Goal: Task Accomplishment & Management: Use online tool/utility

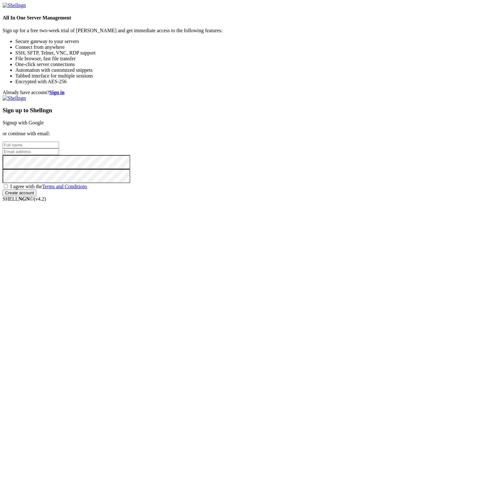
click at [44, 125] on link "Signup with Google" at bounding box center [23, 122] width 41 height 5
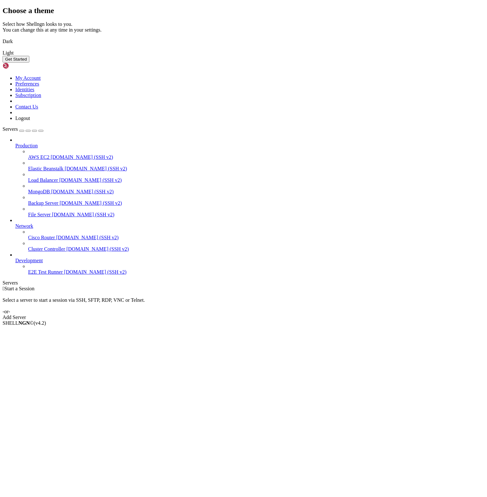
click at [187, 44] on div "Dark" at bounding box center [244, 42] width 482 height 6
click at [29, 63] on button "Get Started" at bounding box center [16, 59] width 27 height 7
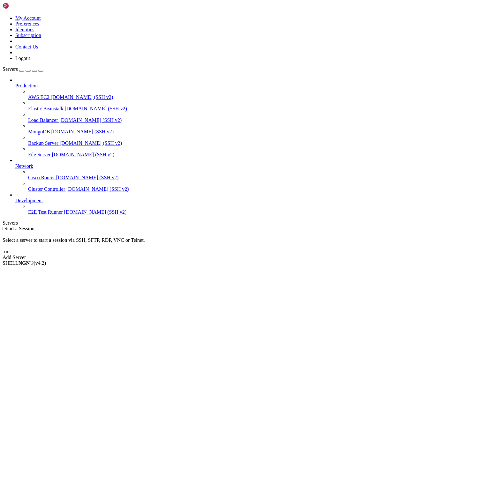
click at [283, 255] on div "Add Server" at bounding box center [244, 258] width 482 height 6
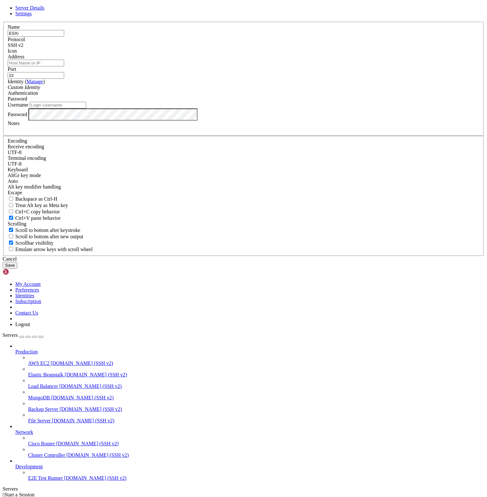
type input "ESXi"
click at [64, 66] on input "Address" at bounding box center [36, 63] width 56 height 7
type input "[TECHNICAL_ID]"
click at [239, 90] on div "Custom Identity" at bounding box center [244, 88] width 472 height 6
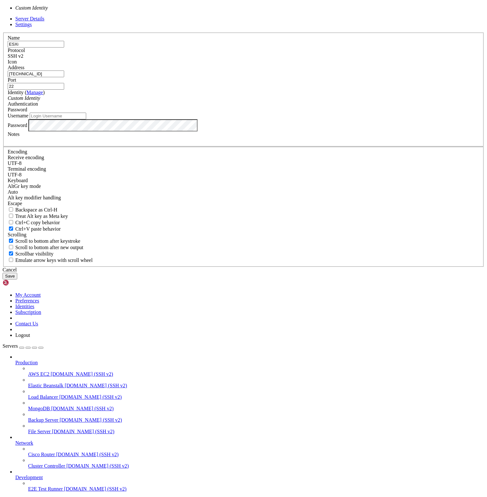
click at [239, 101] on div "Custom Identity" at bounding box center [244, 98] width 472 height 6
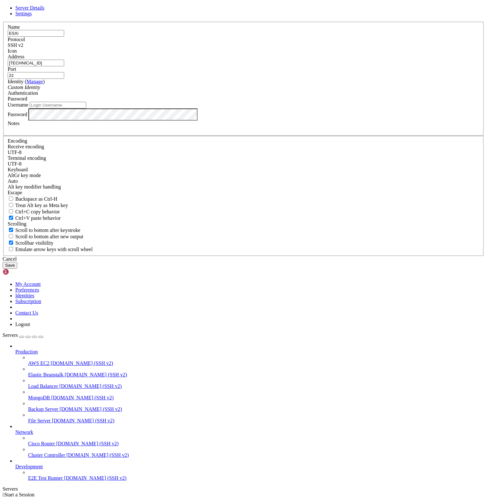
click at [32, 16] on span "Settings" at bounding box center [23, 13] width 17 height 5
click at [44, 11] on span "Server Details" at bounding box center [29, 7] width 29 height 5
click at [17, 269] on button "Save" at bounding box center [10, 265] width 15 height 7
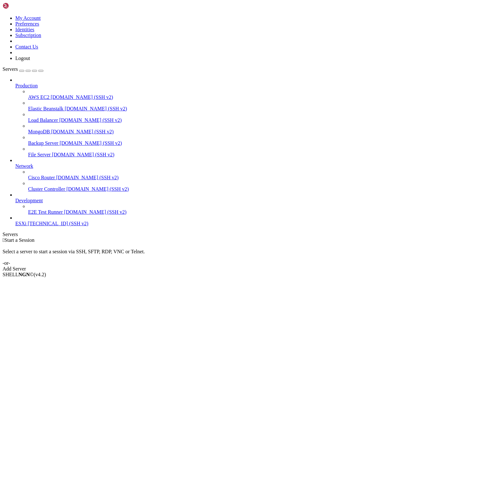
click at [26, 226] on span "ESXi" at bounding box center [20, 223] width 11 height 5
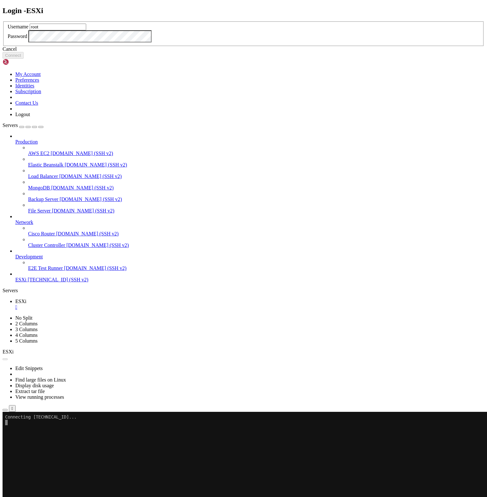
type input "root"
click at [24, 59] on button "Connect" at bounding box center [13, 55] width 21 height 7
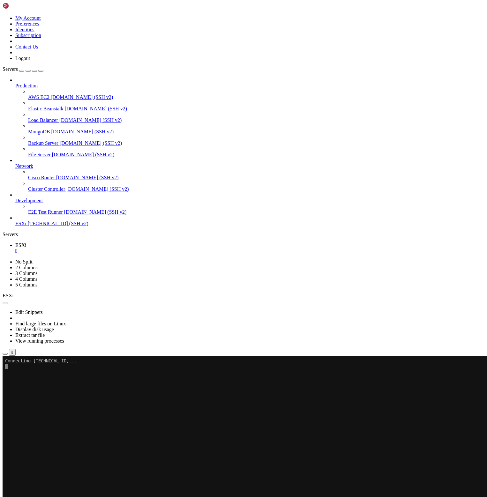
click at [76, 380] on x-row at bounding box center [205, 382] width 401 height 5
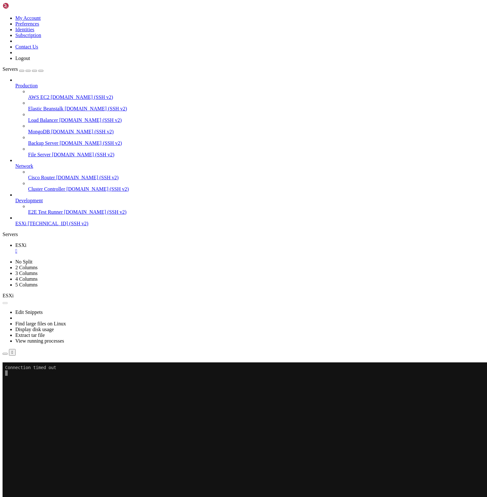
drag, startPoint x: 56, startPoint y: 6, endPoint x: 26, endPoint y: 8, distance: 29.7
click at [26, 8] on div "My Account Preferences Identities Subscription Contact Us Logout" at bounding box center [244, 32] width 482 height 59
